Goal: Task Accomplishment & Management: Manage account settings

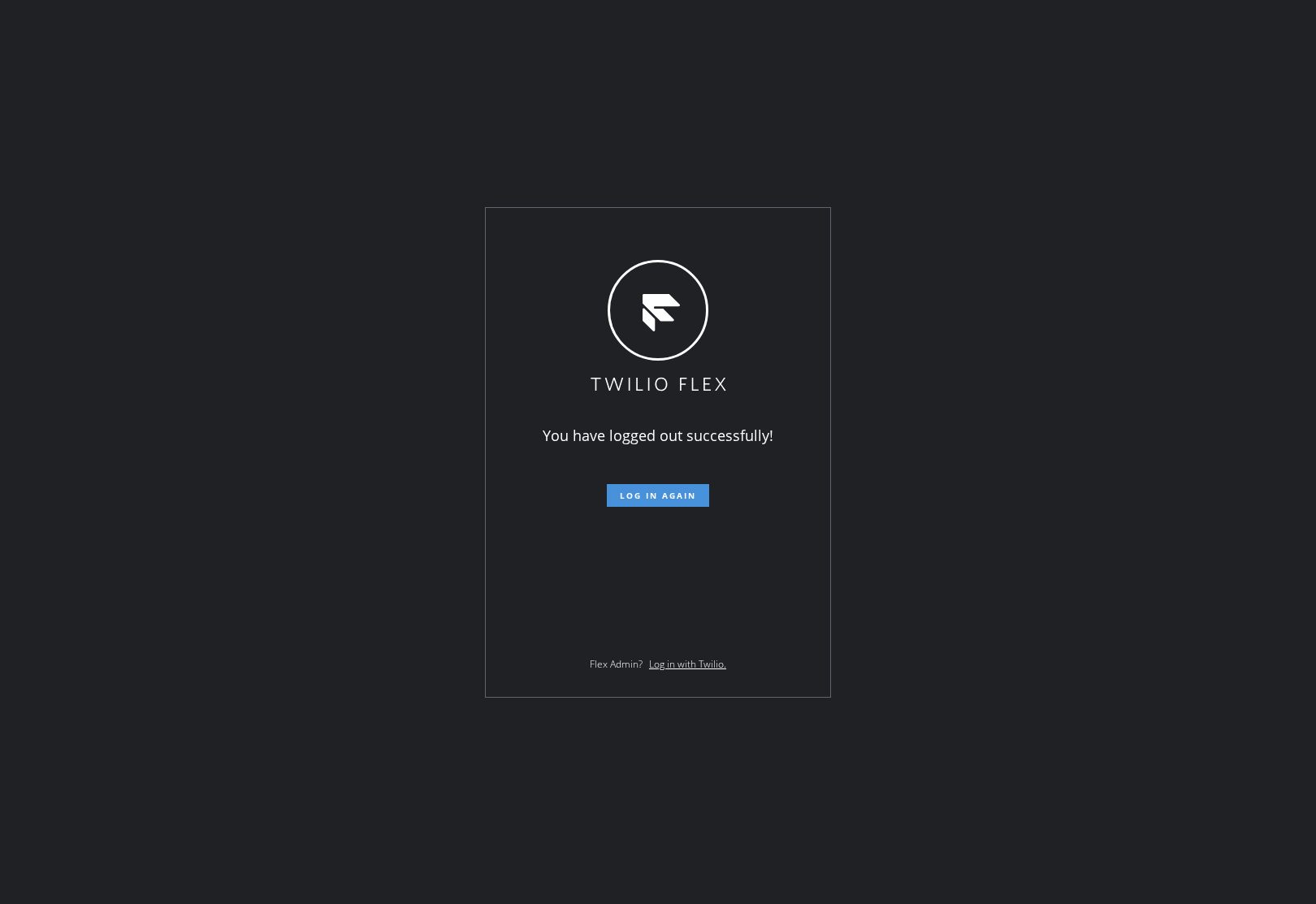
click at [683, 496] on span "Log in again" at bounding box center [658, 495] width 77 height 12
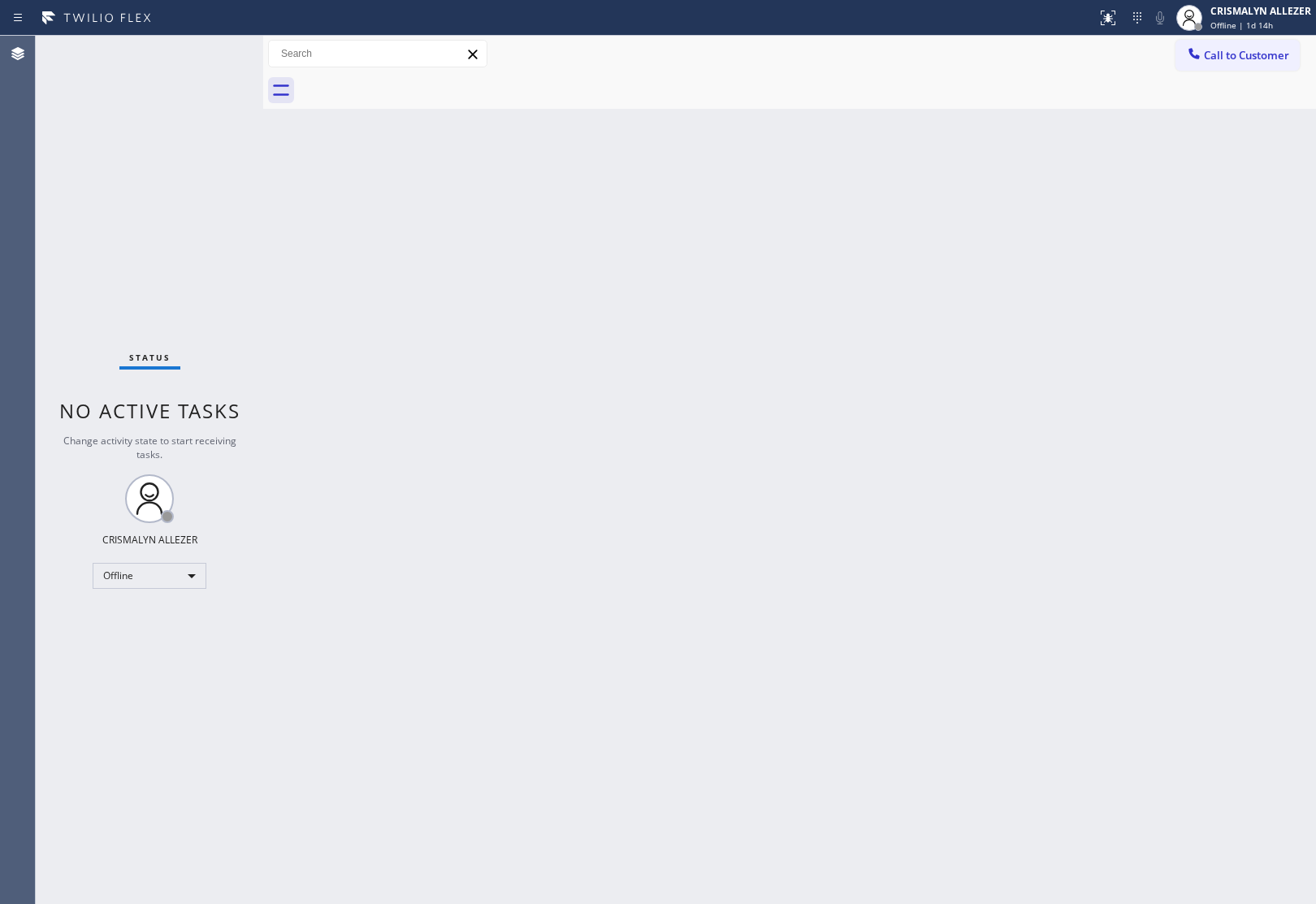
click at [1205, 411] on div "Back to Dashboard Change Sender ID Customers Technicians Select a contact Outbo…" at bounding box center [789, 469] width 1052 height 868
click at [1256, 20] on span "Offline | 1d 14h" at bounding box center [1241, 25] width 62 height 12
click at [1211, 106] on button "Unavailable" at bounding box center [1235, 107] width 162 height 21
